Goal: Navigation & Orientation: Go to known website

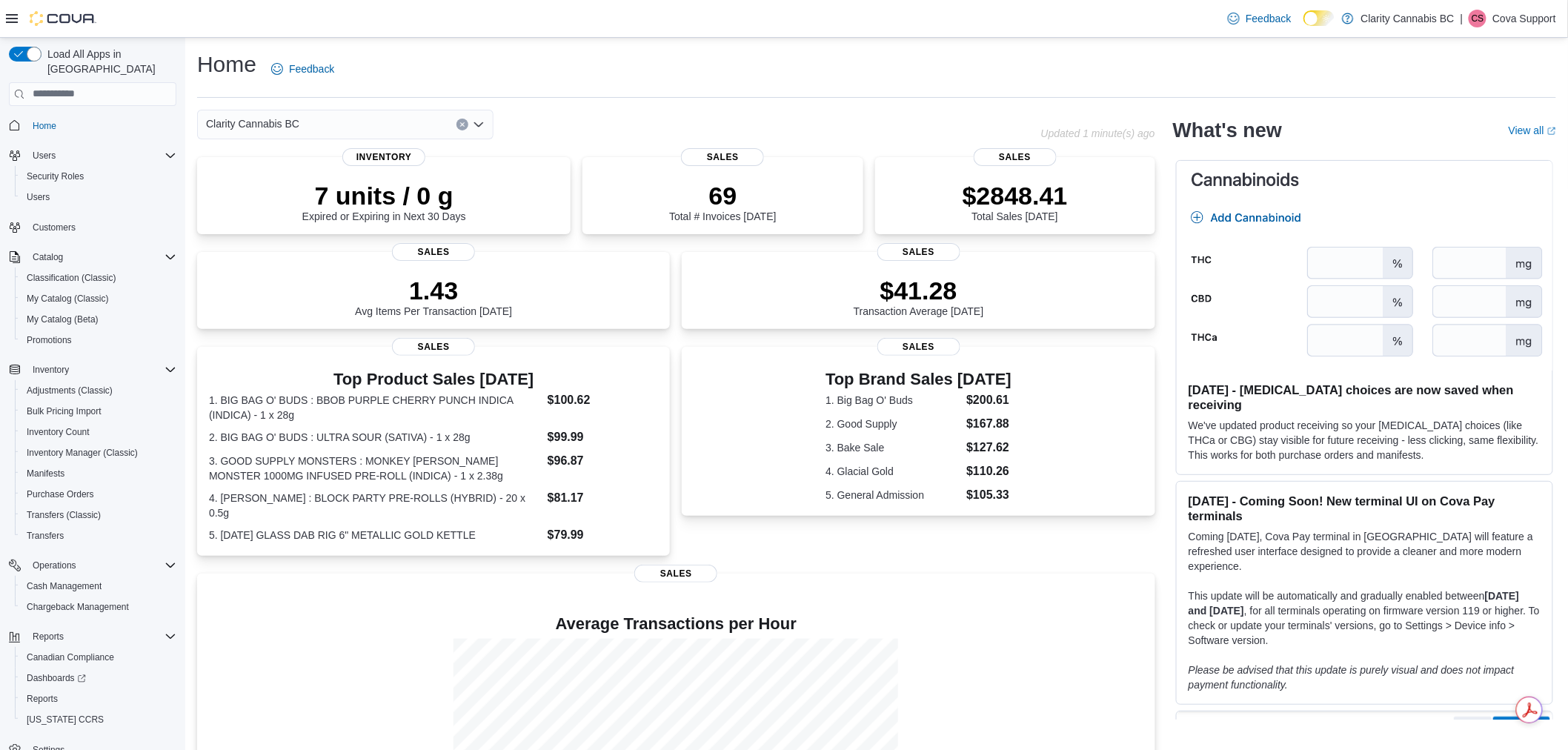
click at [1515, 25] on p "Cova Support" at bounding box center [1524, 18] width 64 height 18
click at [1467, 139] on span "Sign Out" at bounding box center [1461, 146] width 40 height 15
